Goal: Task Accomplishment & Management: Manage account settings

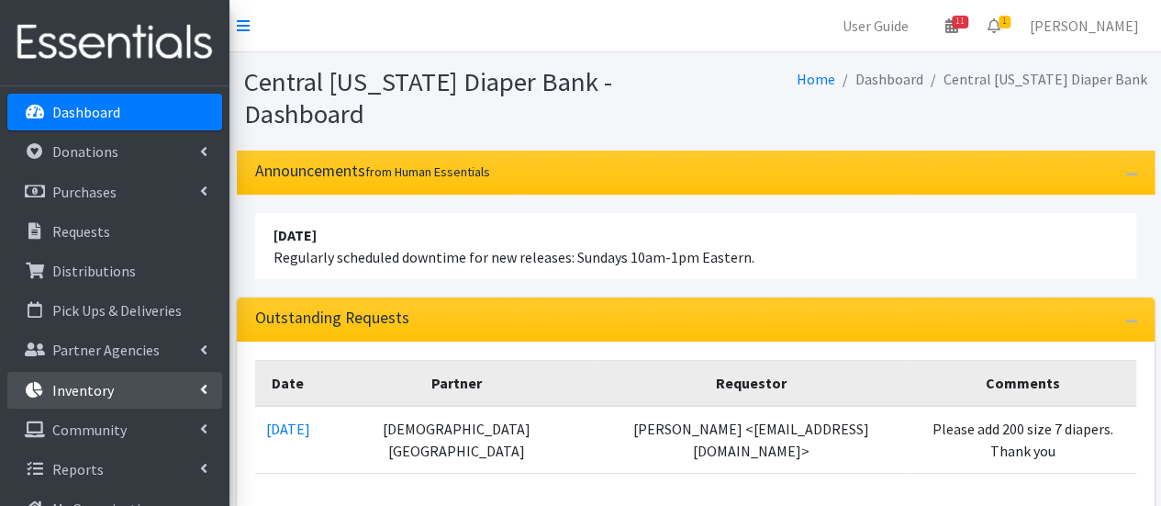
click at [33, 403] on link "Inventory" at bounding box center [114, 390] width 215 height 37
click at [82, 430] on link "Items & Inventory" at bounding box center [114, 429] width 215 height 37
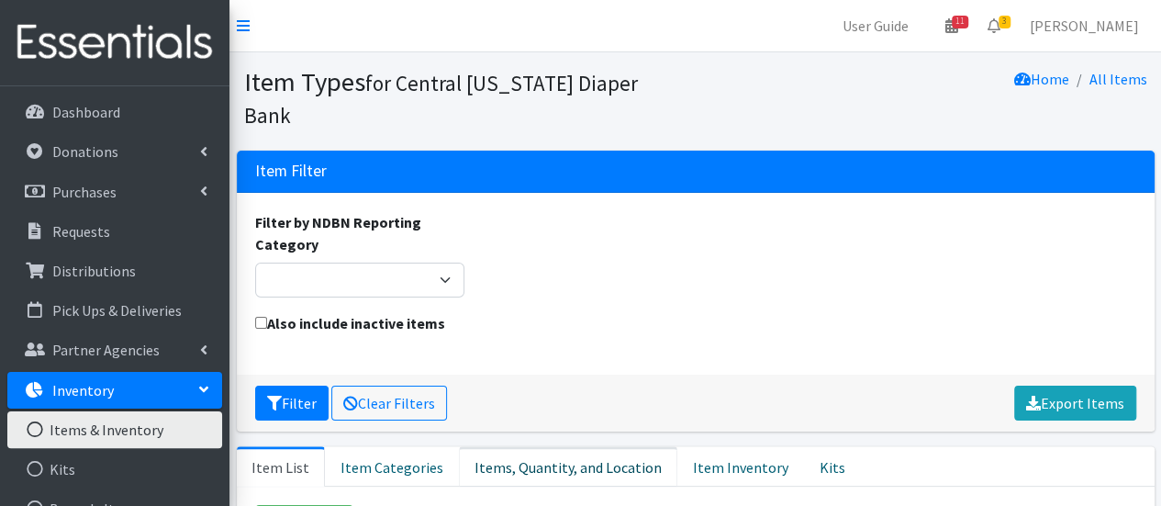
click at [521, 446] on link "Items, Quantity, and Location" at bounding box center [568, 466] width 218 height 40
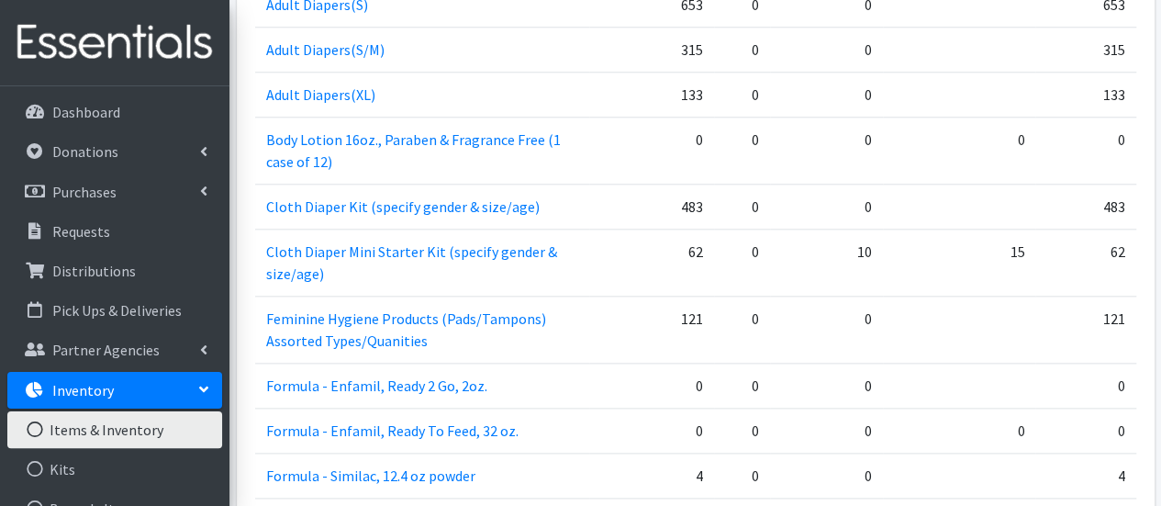
scroll to position [918, 0]
click at [90, 157] on p "Donations" at bounding box center [85, 151] width 66 height 18
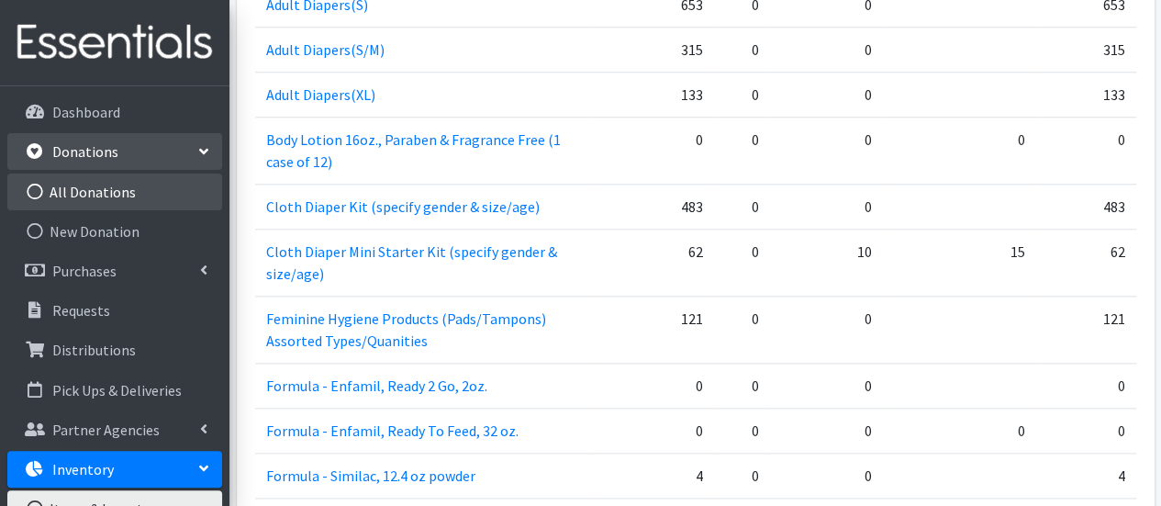
click at [101, 195] on link "All Donations" at bounding box center [114, 191] width 215 height 37
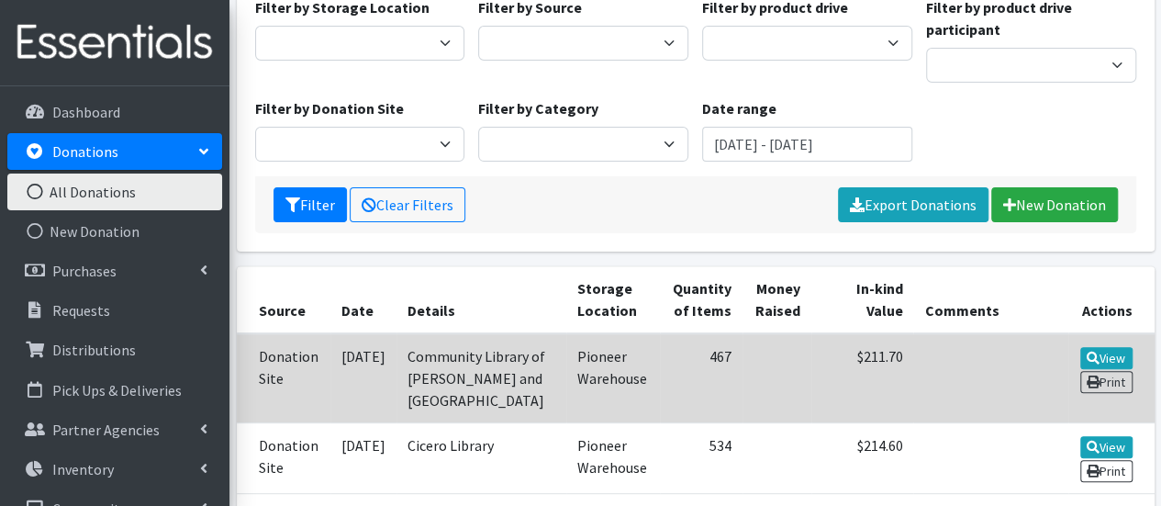
scroll to position [275, 0]
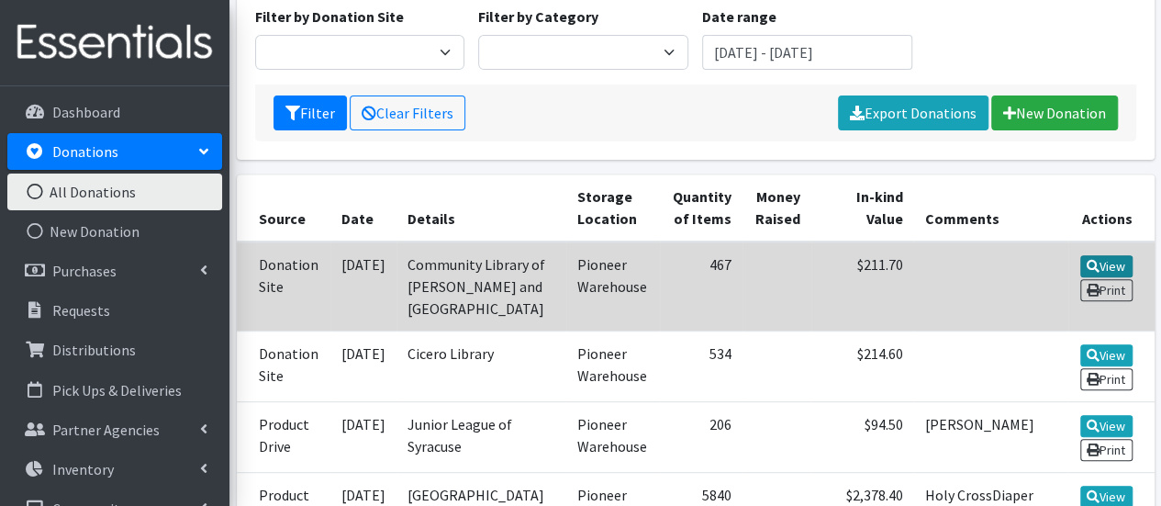
click at [1118, 258] on link "View" at bounding box center [1106, 266] width 52 height 22
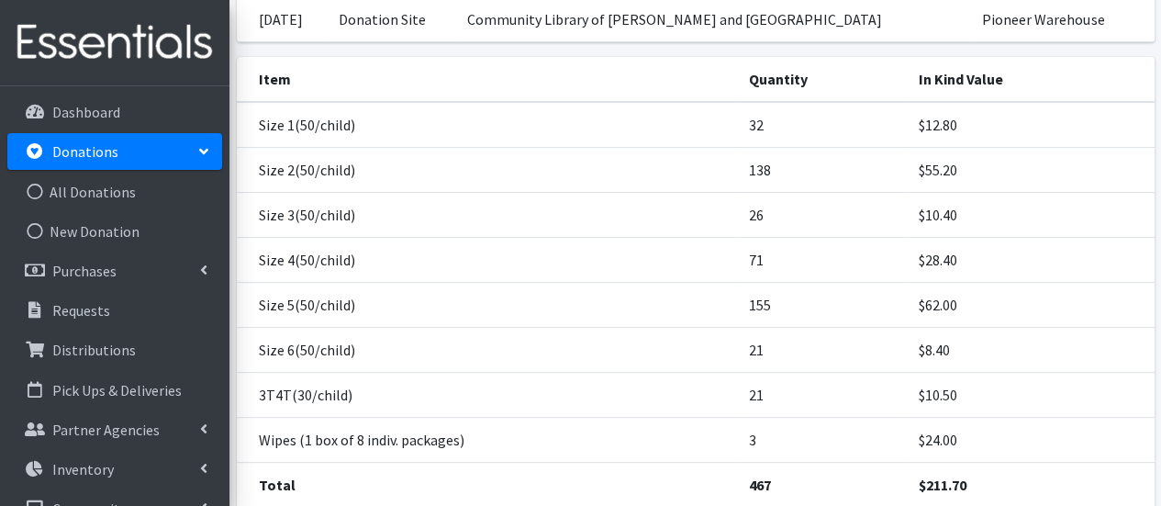
scroll to position [367, 0]
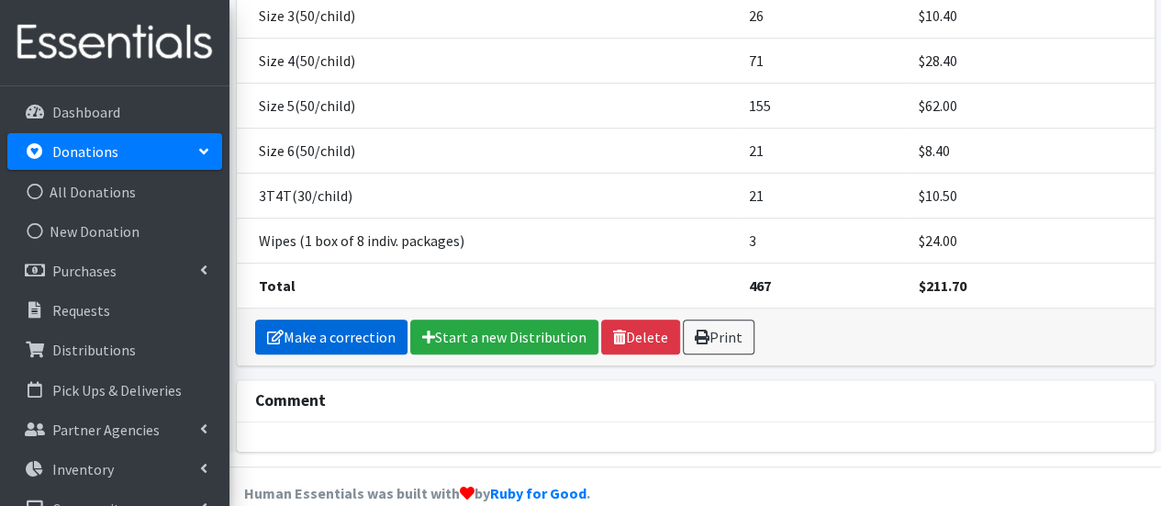
click at [309, 337] on link "Make a correction" at bounding box center [331, 336] width 152 height 35
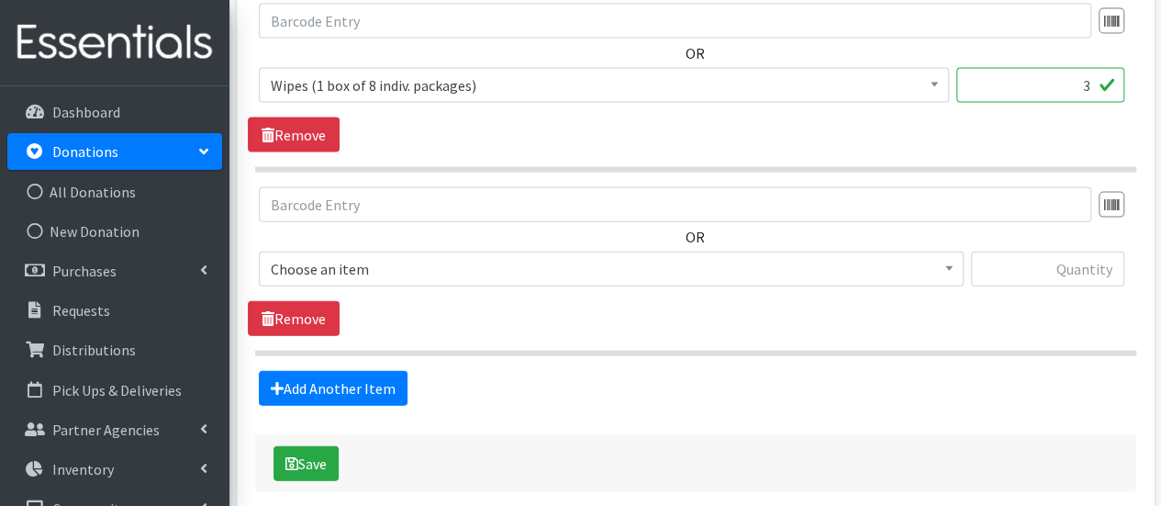
scroll to position [1848, 0]
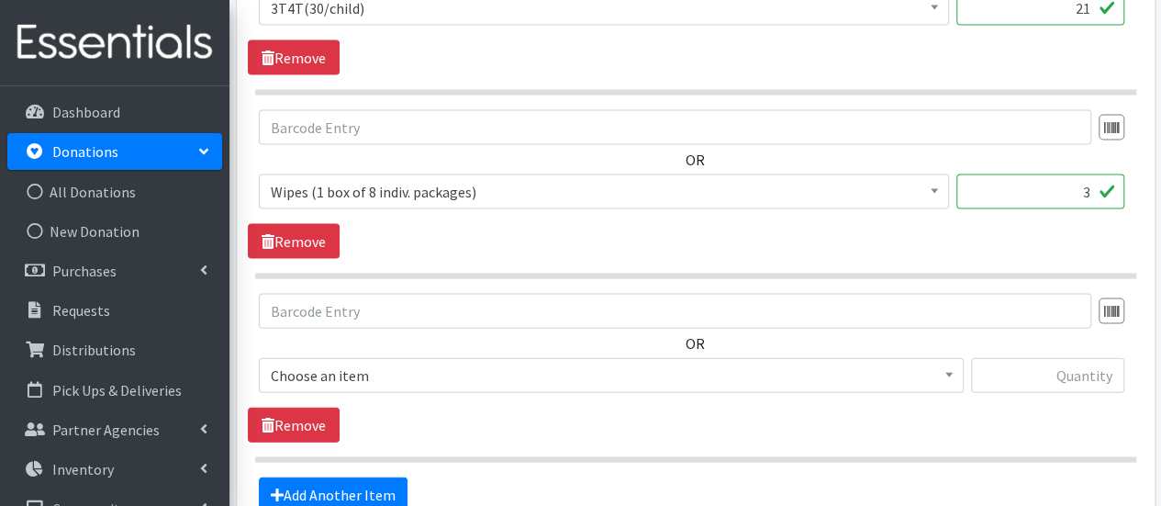
click at [292, 363] on span "Choose an item" at bounding box center [611, 376] width 681 height 26
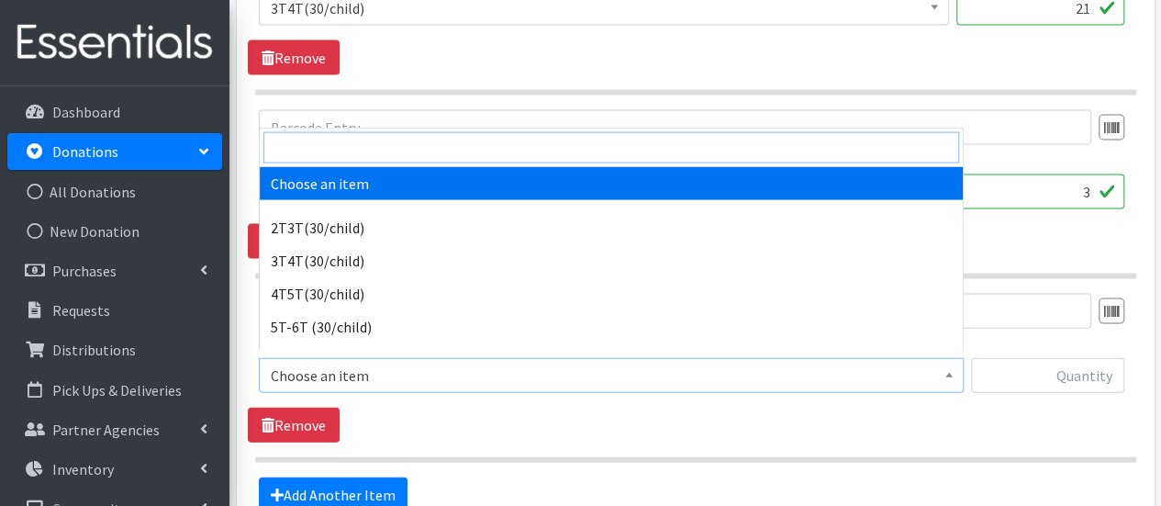
click at [303, 154] on input "search" at bounding box center [611, 147] width 696 height 31
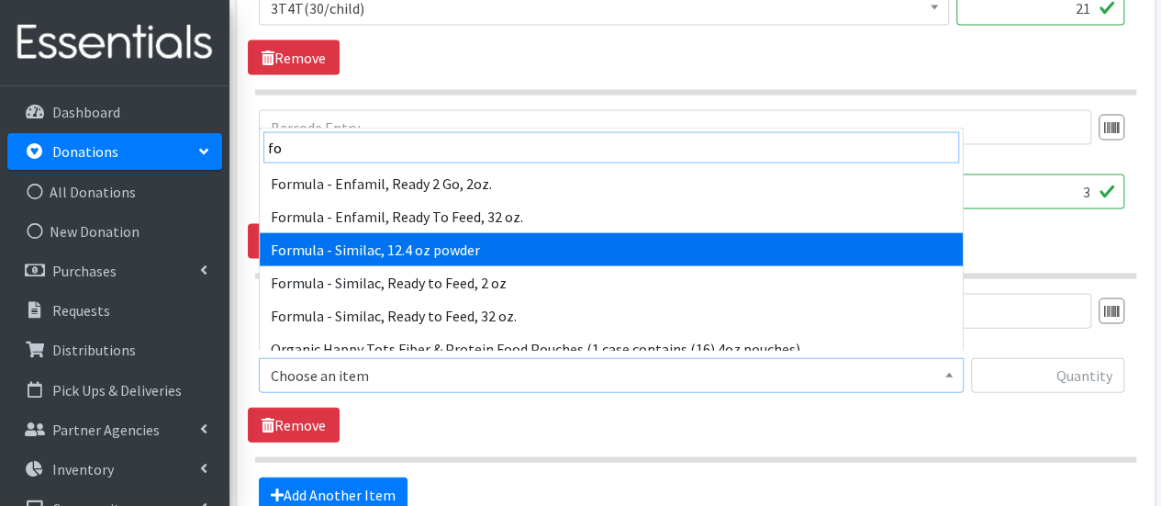
type input "fo"
select select "6584"
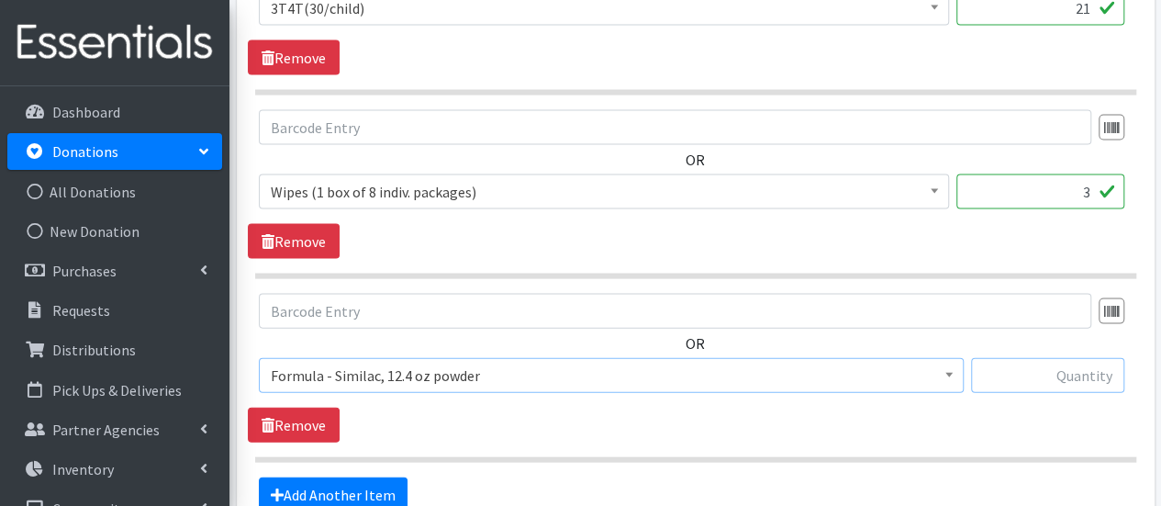
click at [1042, 364] on input "text" at bounding box center [1047, 375] width 153 height 35
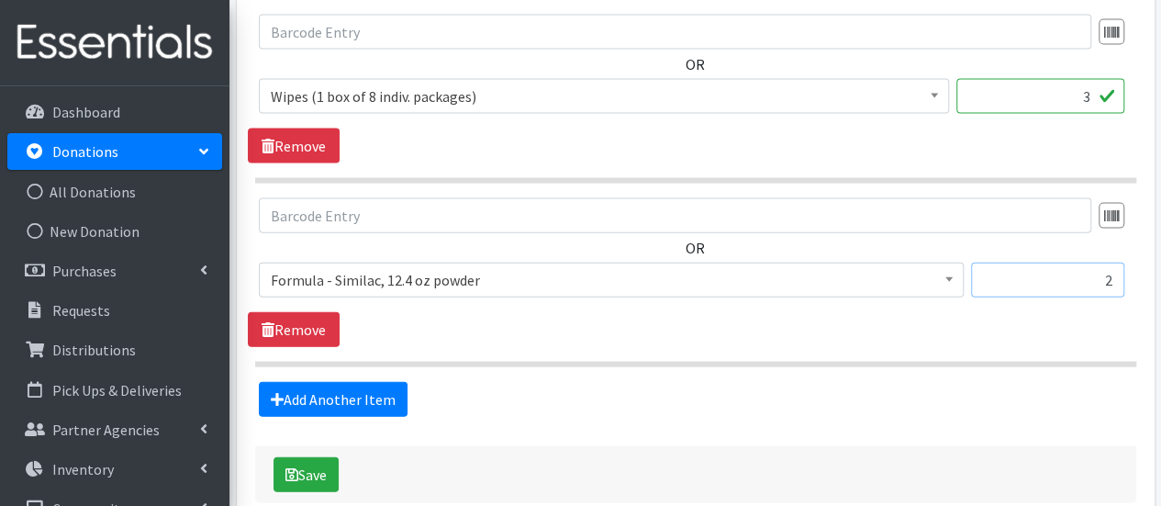
scroll to position [2032, 0]
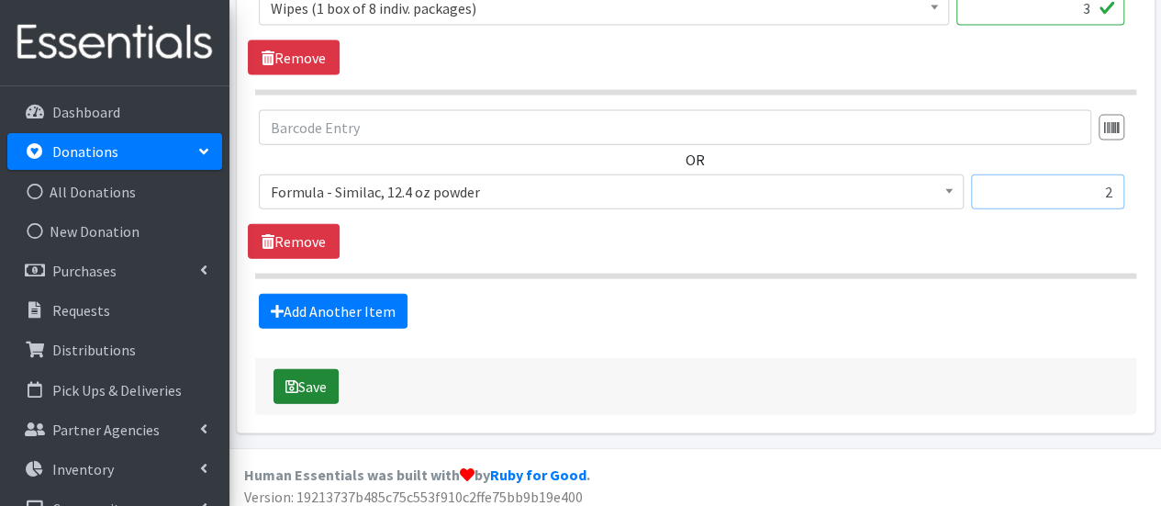
type input "2"
click at [318, 378] on button "Save" at bounding box center [306, 386] width 65 height 35
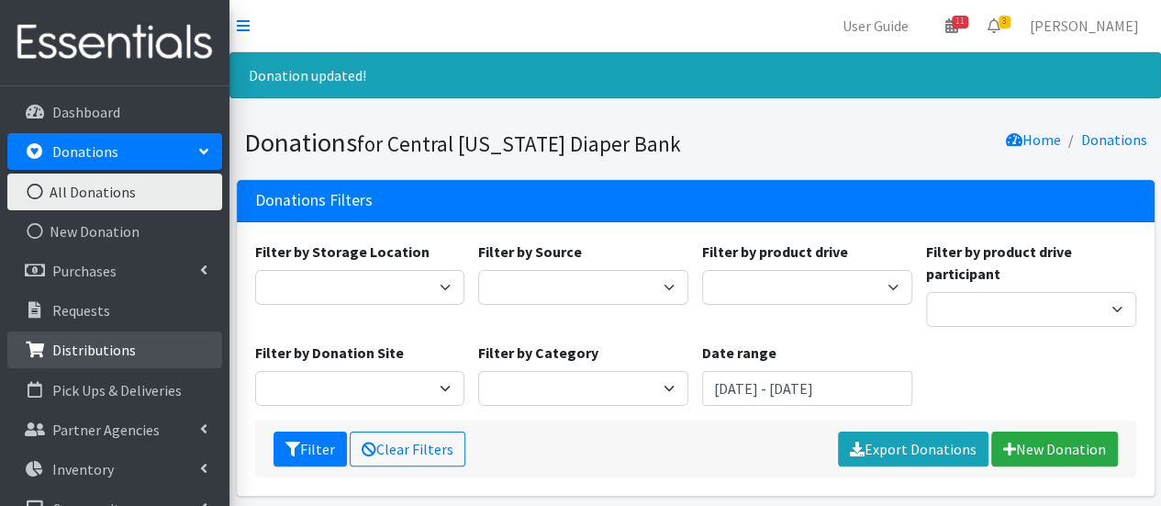
click at [103, 351] on p "Distributions" at bounding box center [94, 350] width 84 height 18
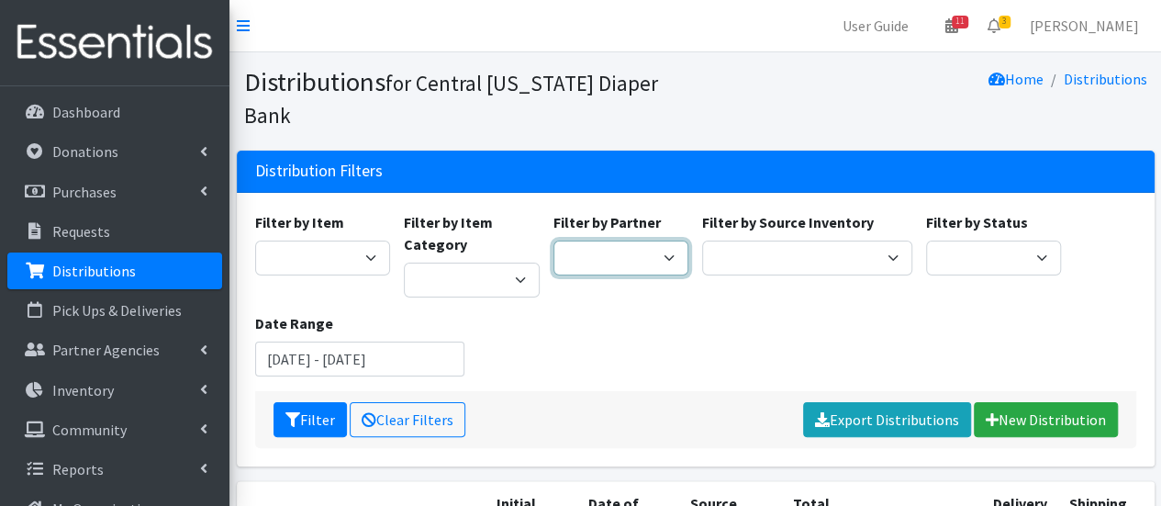
click at [668, 240] on select "All Saints Church Baby Momma Association Bellegrove Missionary Baptist Church F…" at bounding box center [621, 257] width 136 height 35
select select "292"
click at [553, 240] on select "All Saints Church Baby Momma Association Bellegrove Missionary Baptist Church F…" at bounding box center [621, 257] width 136 height 35
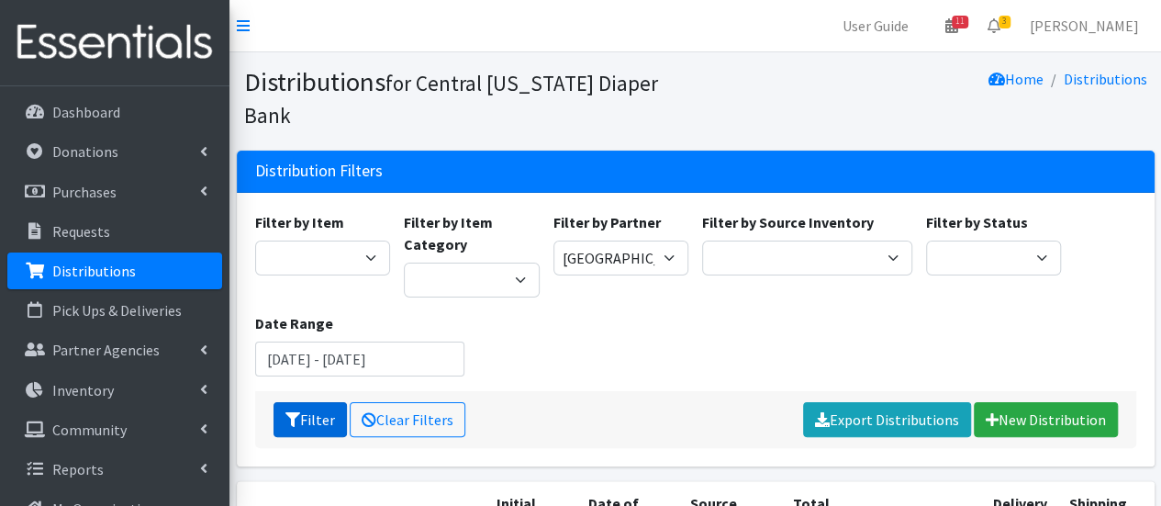
click at [314, 402] on button "Filter" at bounding box center [310, 419] width 73 height 35
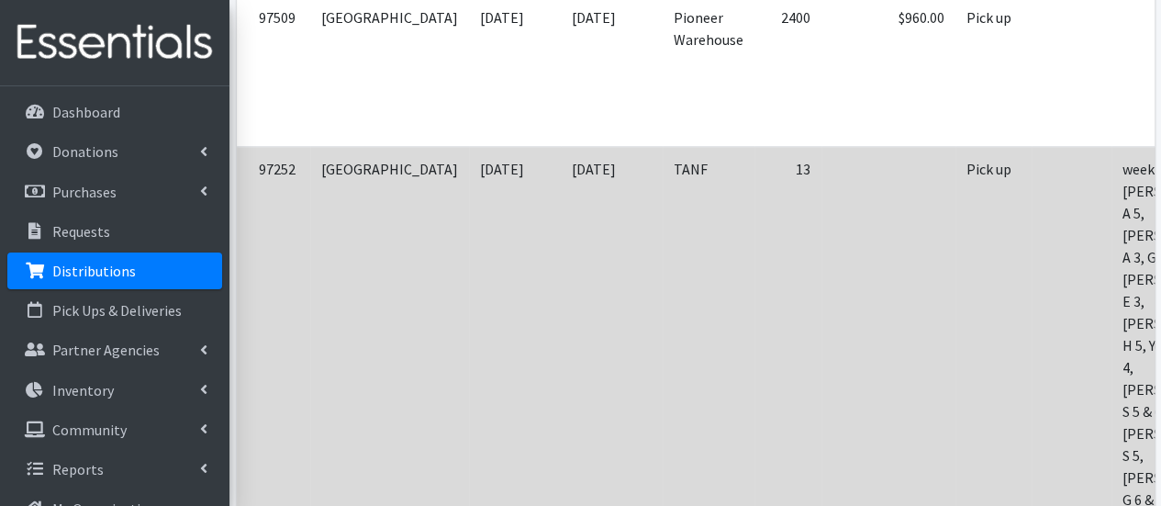
scroll to position [734, 0]
